Goal: Information Seeking & Learning: Learn about a topic

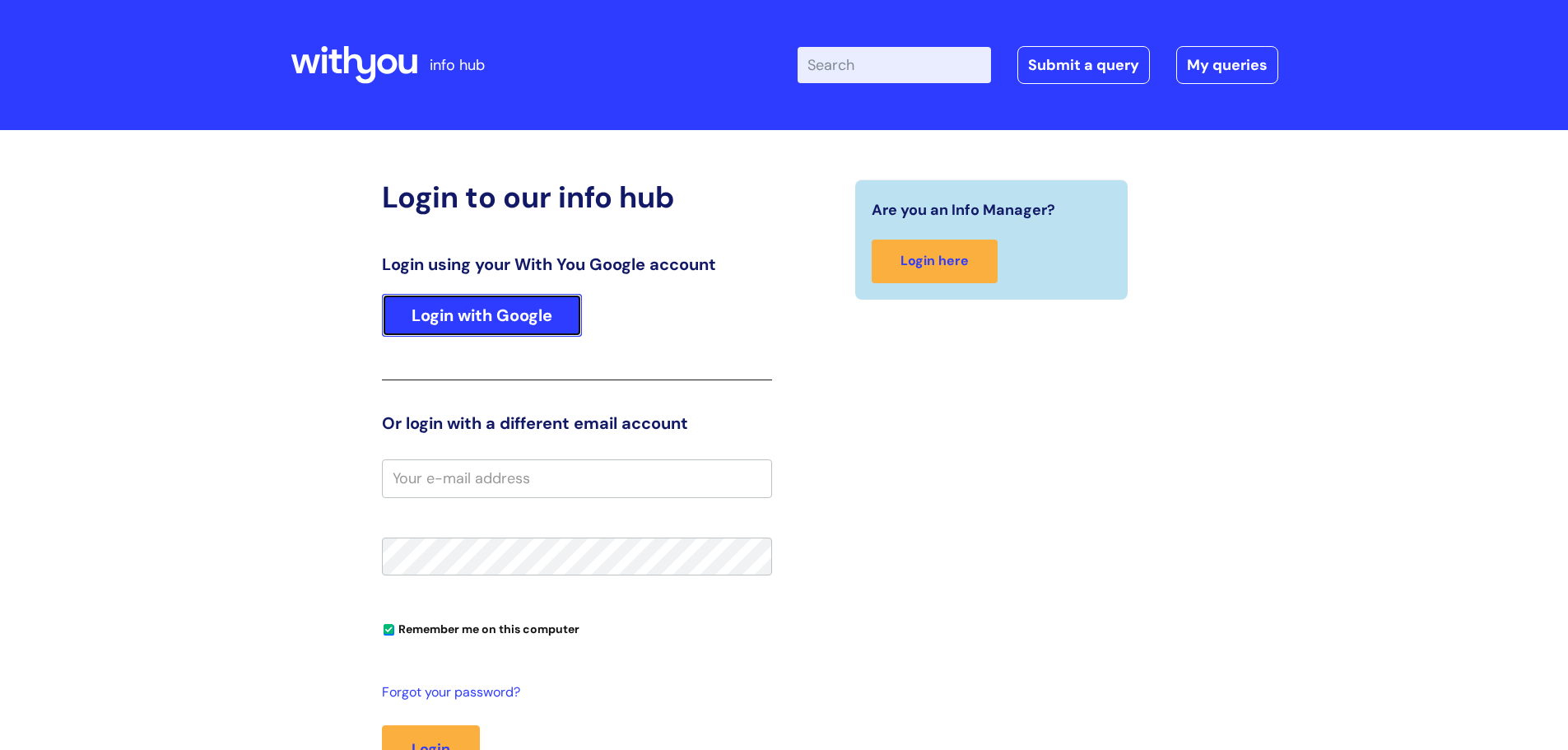
click at [480, 318] on link "Login with Google" at bounding box center [482, 315] width 200 height 43
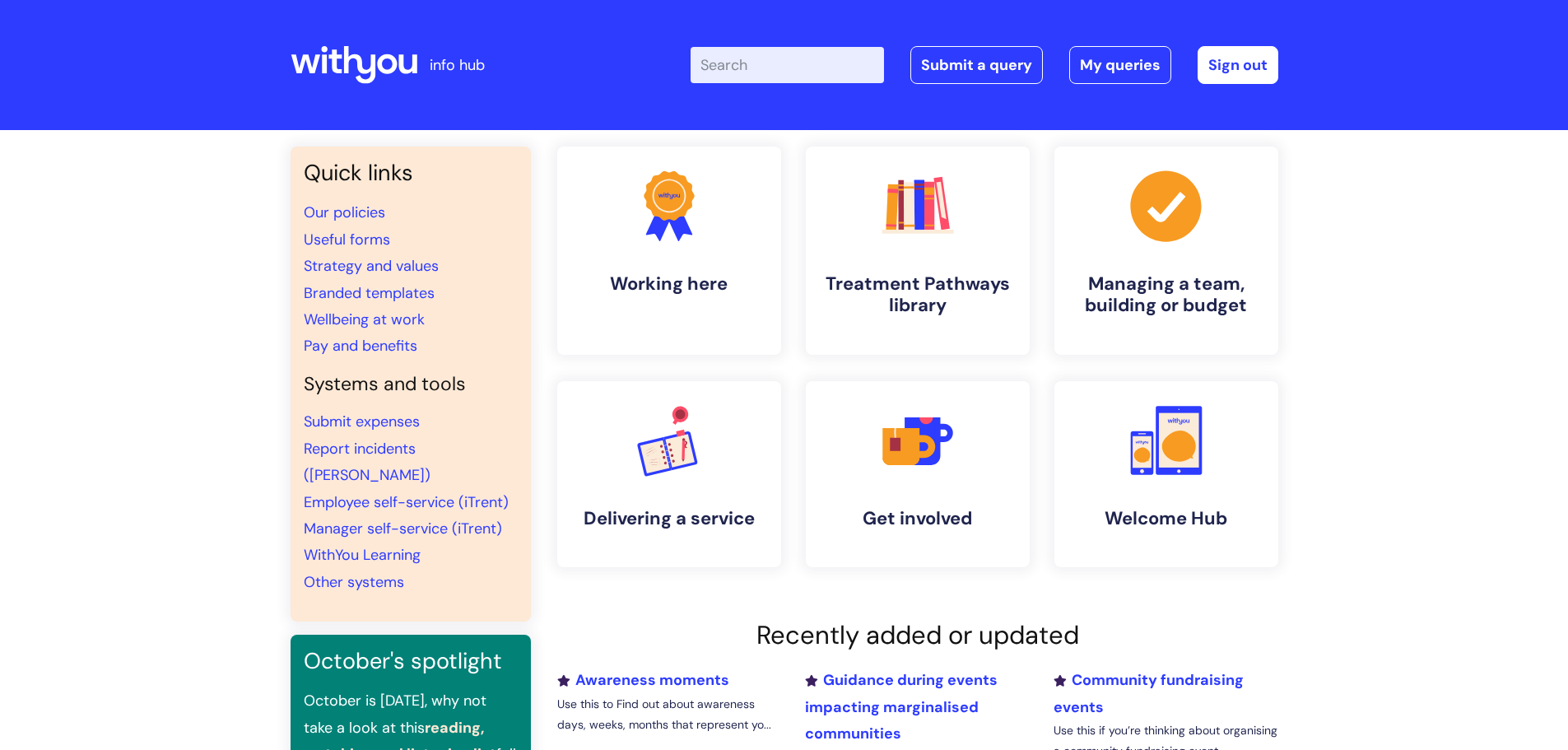
click at [778, 69] on input "Enter your search term here..." at bounding box center [786, 64] width 193 height 36
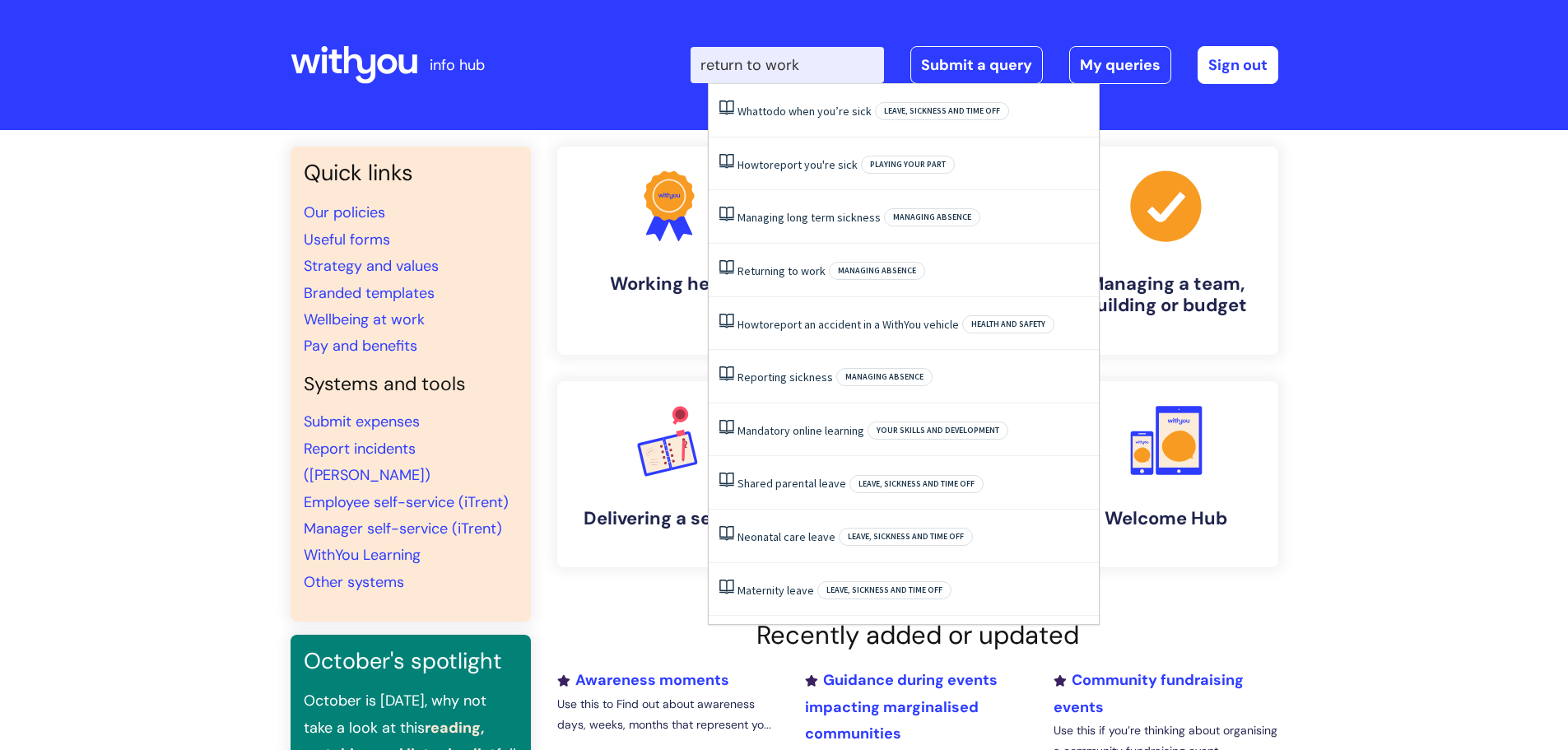
type input "return to work"
click button "Search" at bounding box center [0, 0] width 0 height 0
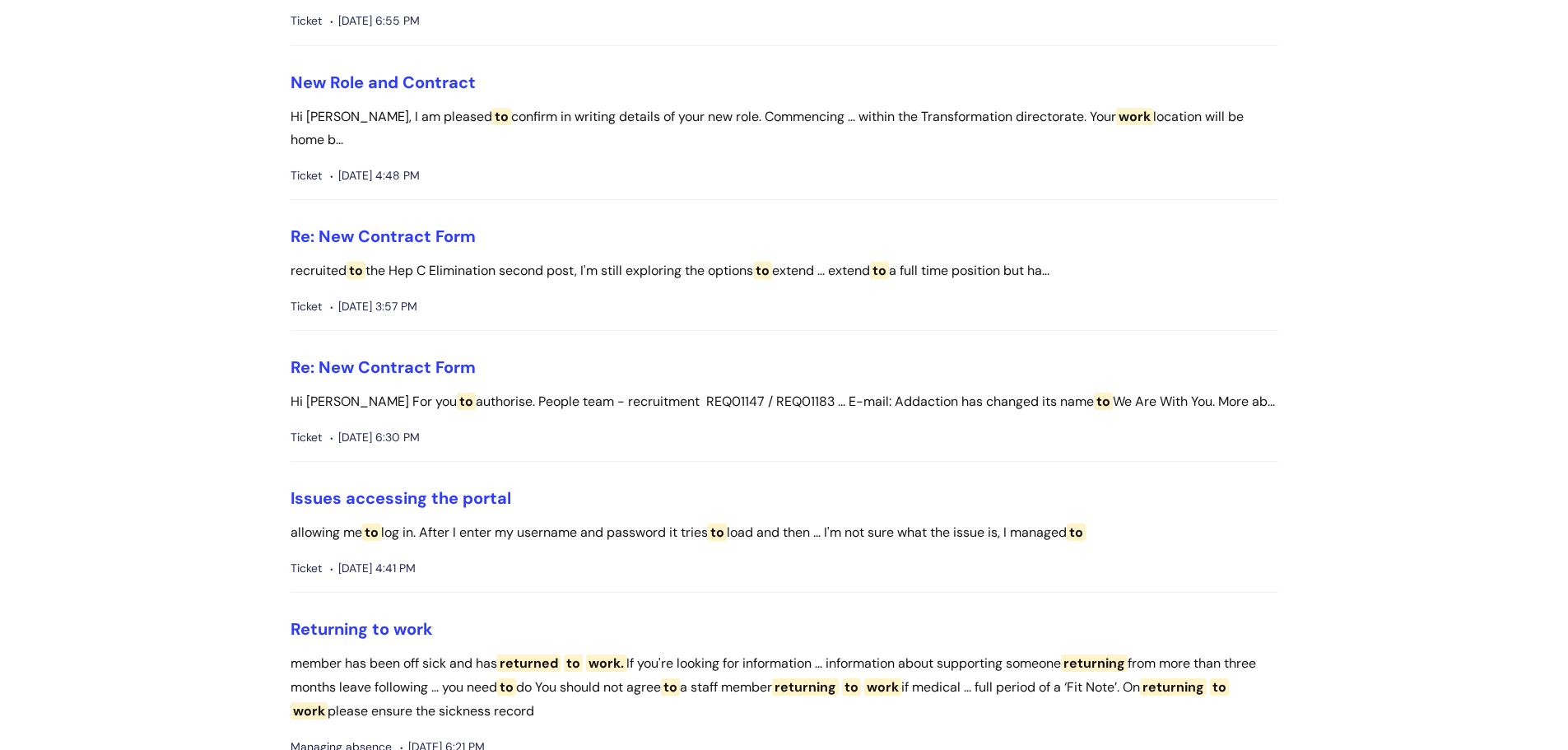
scroll to position [329, 0]
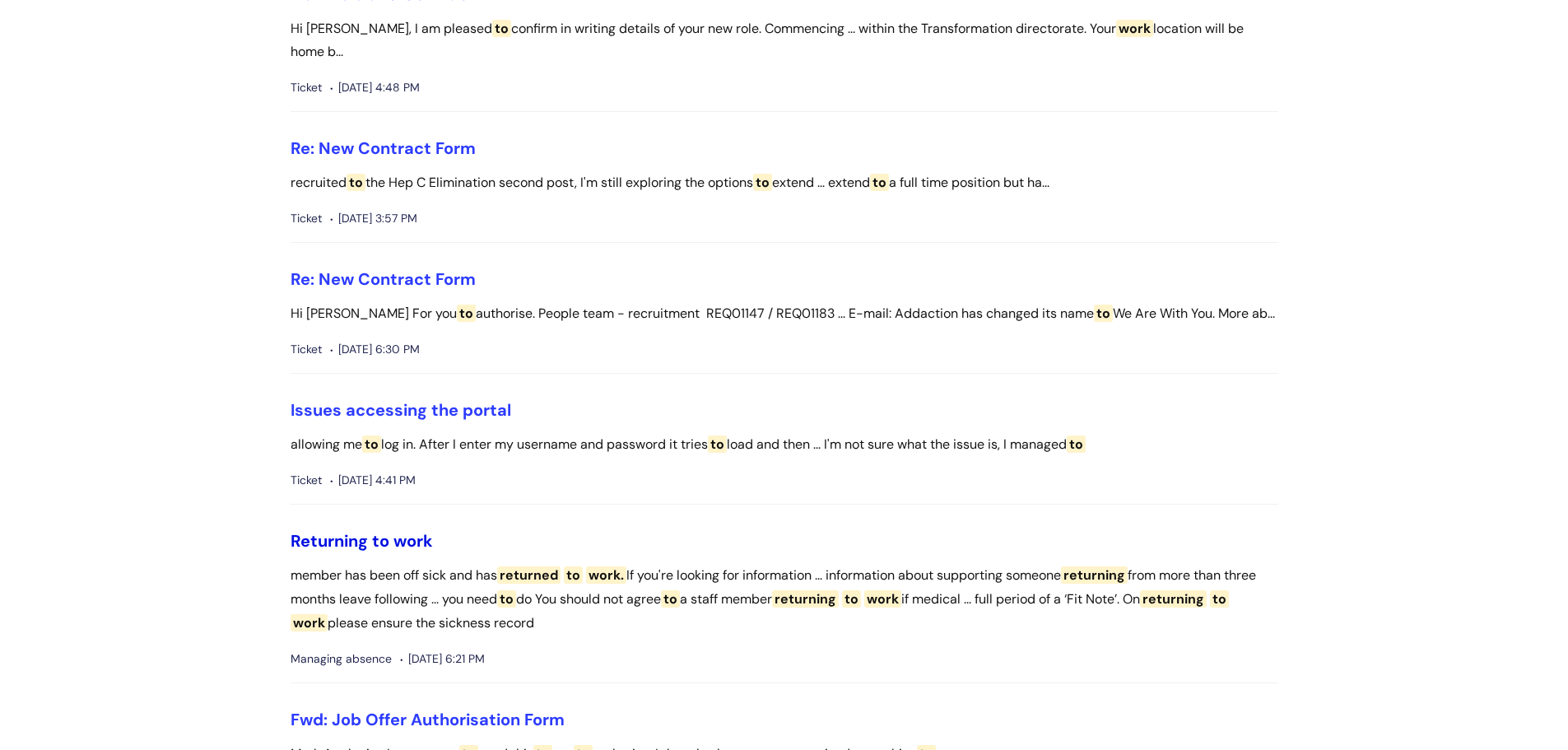
click at [363, 530] on span "Returning" at bounding box center [329, 540] width 77 height 21
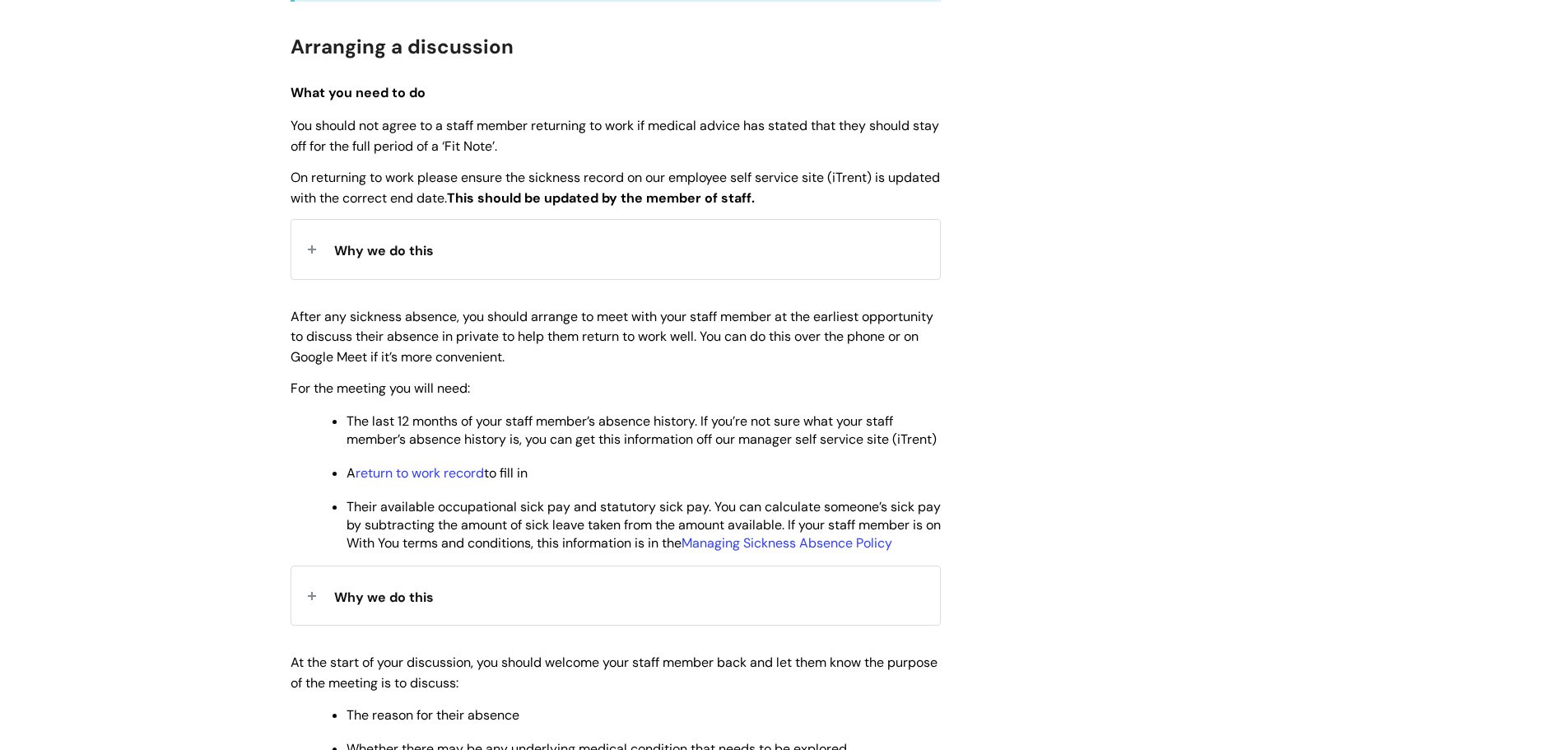
scroll to position [659, 0]
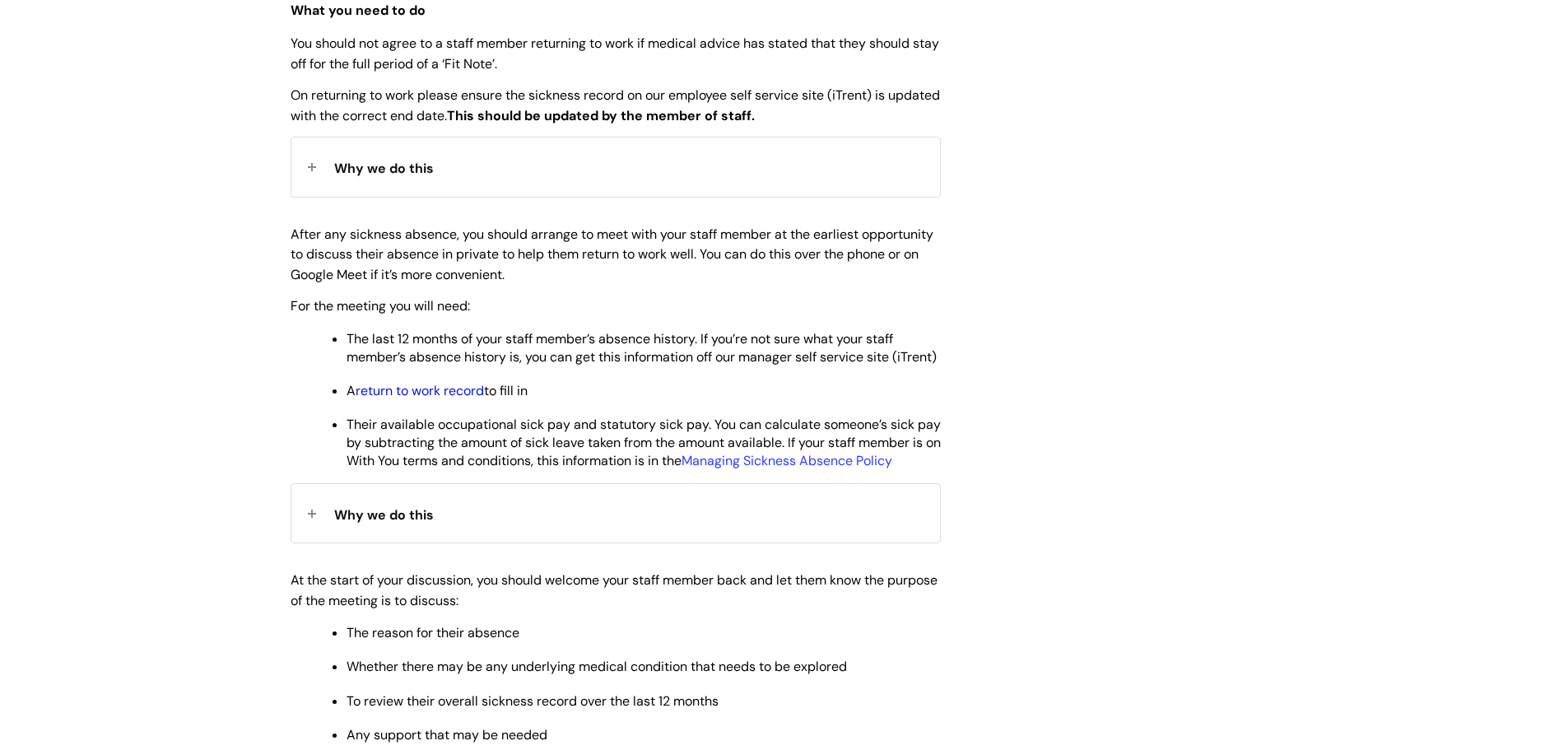
click at [424, 399] on link "return to work record" at bounding box center [420, 391] width 129 height 18
